Goal: Transaction & Acquisition: Purchase product/service

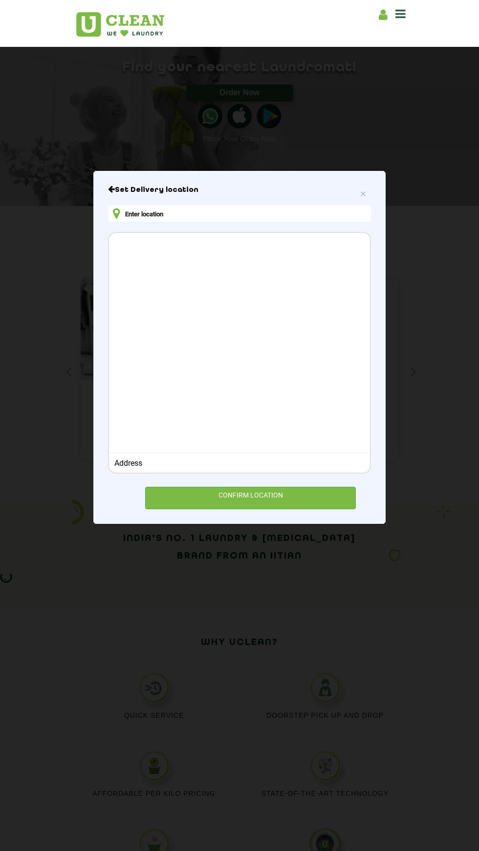
click at [228, 222] on input "text" at bounding box center [239, 214] width 263 height 16
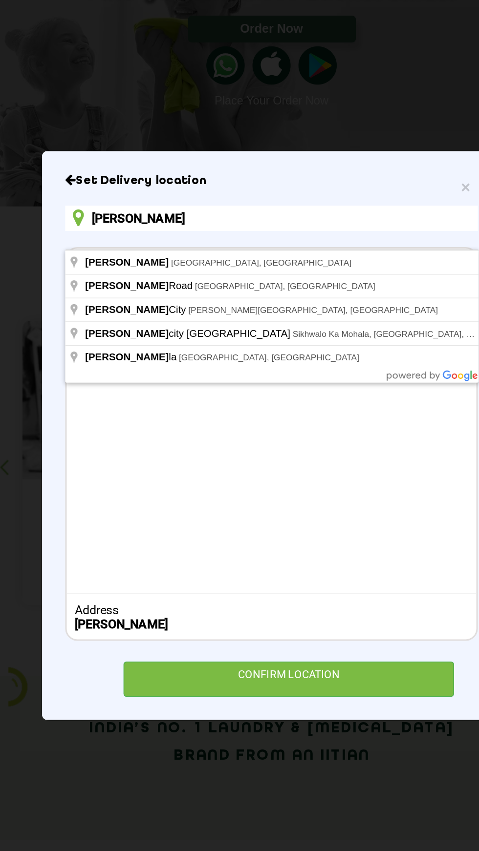
type input "[PERSON_NAME]"
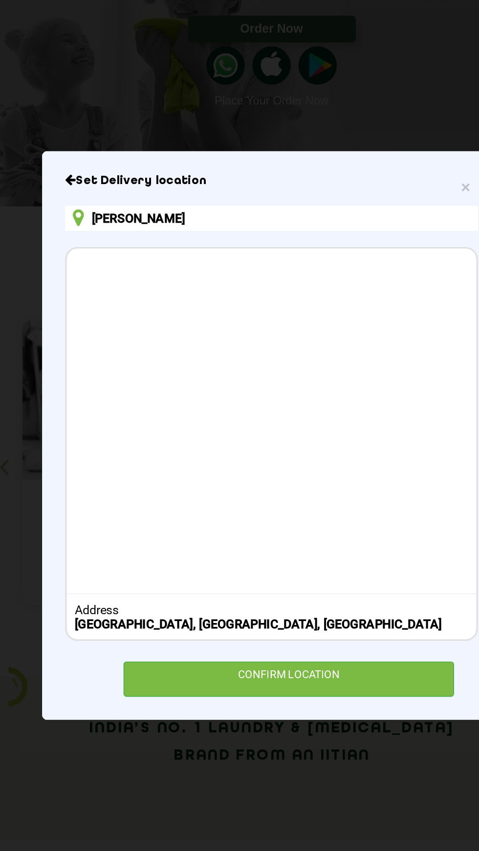
click at [289, 518] on div "CONFIRM LOCATION" at bounding box center [250, 507] width 211 height 22
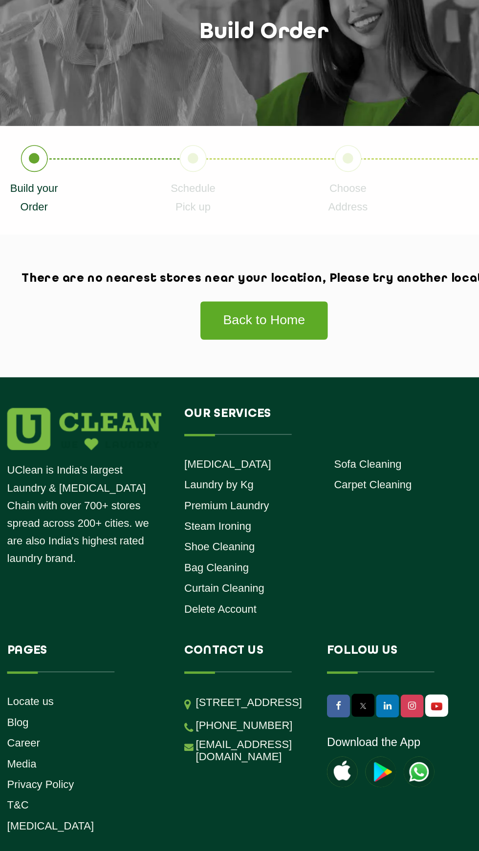
click at [256, 274] on link "Back to Home" at bounding box center [239, 278] width 83 height 25
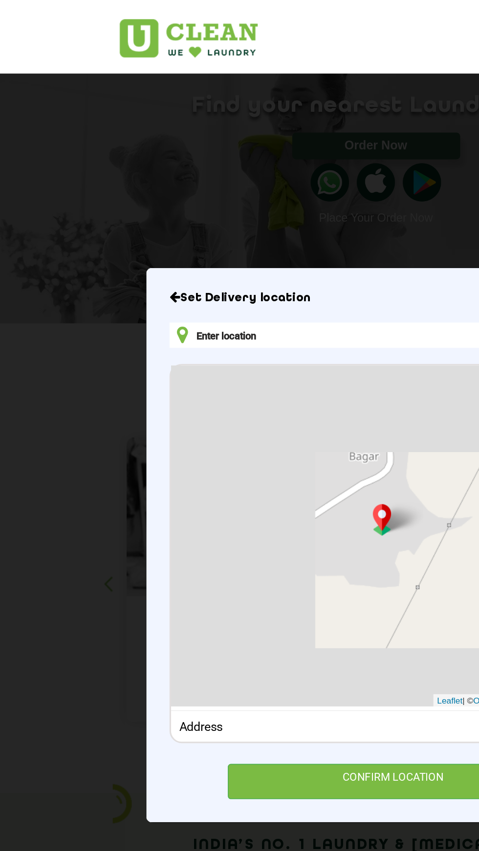
click at [174, 222] on input "text" at bounding box center [239, 214] width 263 height 16
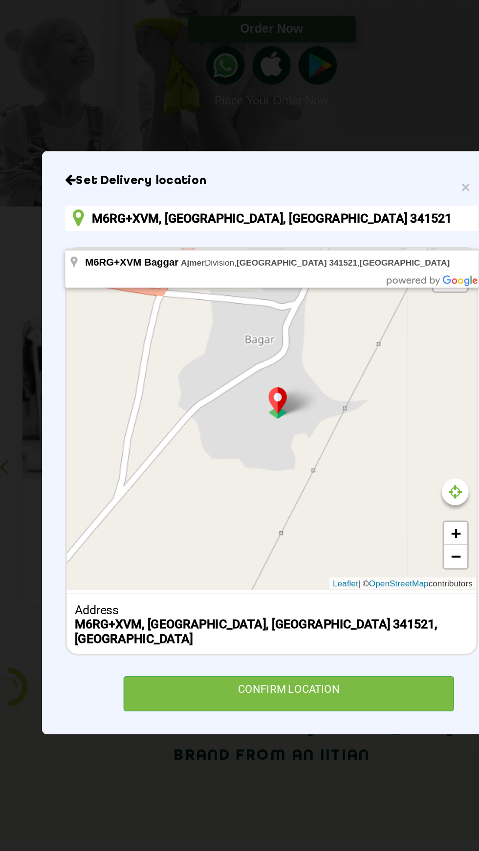
click at [283, 221] on input "M6RG+XVM, Baggar, Rajasthan 341521, IndiaAjmer" at bounding box center [239, 214] width 263 height 16
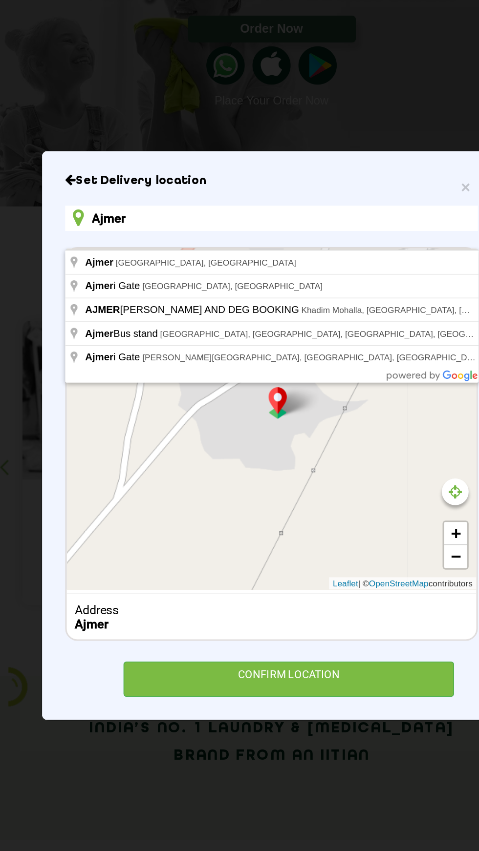
type input "Ajmer, Rajasthan, India"
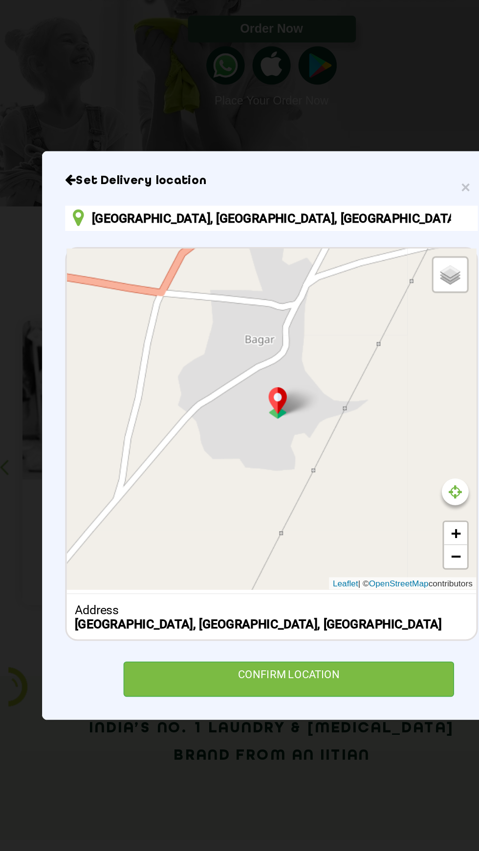
click at [278, 518] on div "CONFIRM LOCATION" at bounding box center [250, 507] width 211 height 22
